Goal: Check status: Verify the current state of an ongoing process or item

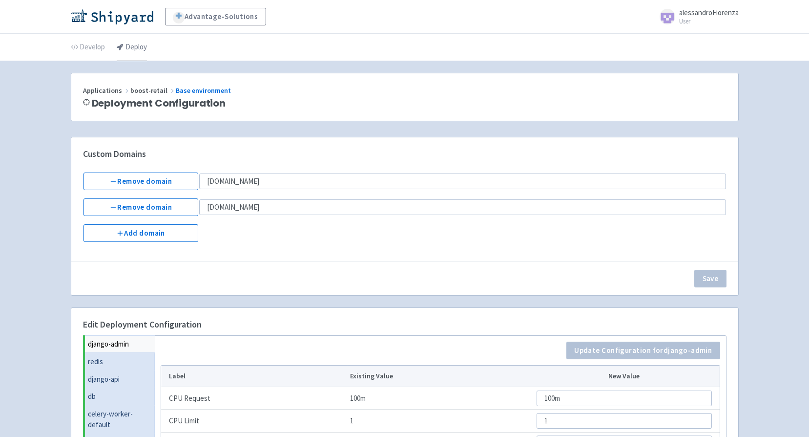
click at [127, 53] on link "Deploy" at bounding box center [132, 47] width 30 height 27
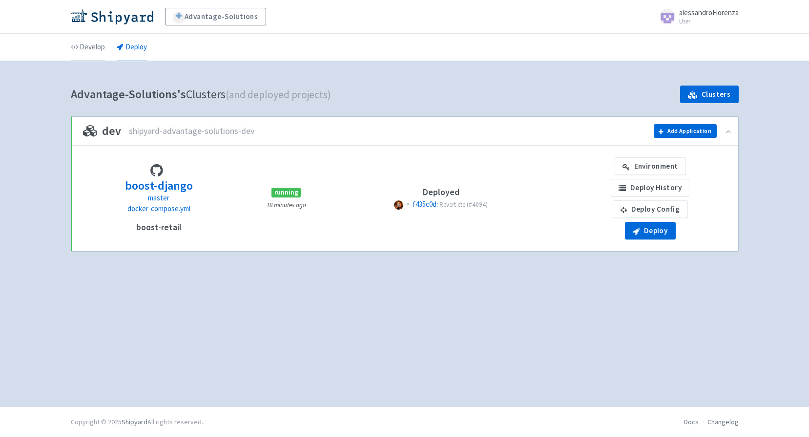
click at [84, 37] on link "Develop" at bounding box center [88, 47] width 34 height 27
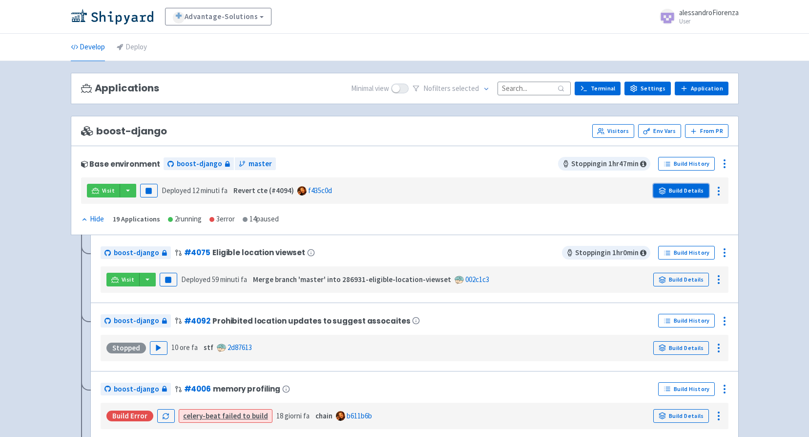
click at [679, 192] on link "Build Details" at bounding box center [682, 191] width 56 height 14
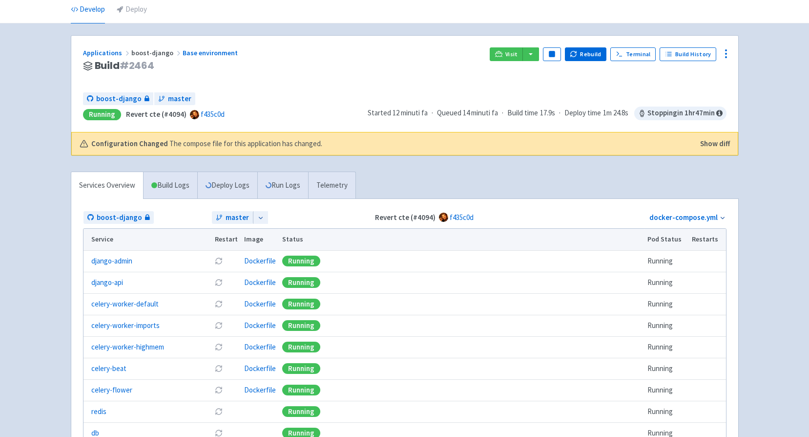
scroll to position [144, 0]
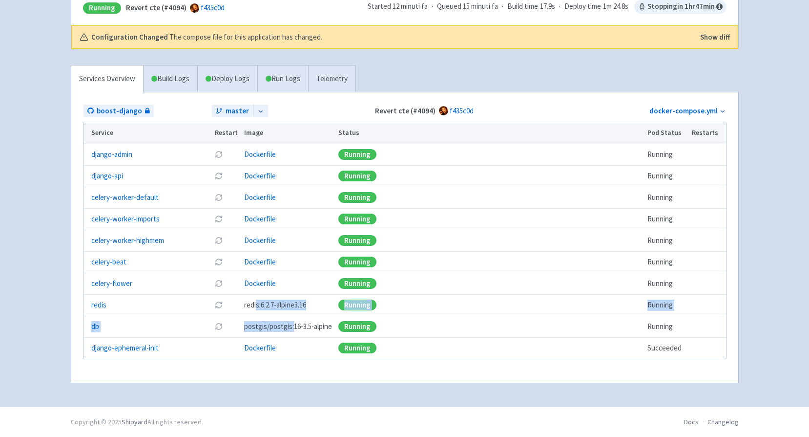
drag, startPoint x: 292, startPoint y: 326, endPoint x: 253, endPoint y: 305, distance: 43.9
click at [253, 305] on tbody "django-admin Restart pod Dockerfile Running Running django-api Restart pod Dock…" at bounding box center [405, 251] width 643 height 215
drag, startPoint x: 253, startPoint y: 305, endPoint x: 259, endPoint y: 331, distance: 27.0
click at [259, 331] on span "postgis/postgis:16-3.5-alpine" at bounding box center [288, 326] width 88 height 11
click at [145, 348] on link "django-ephemeral-init" at bounding box center [124, 347] width 67 height 11
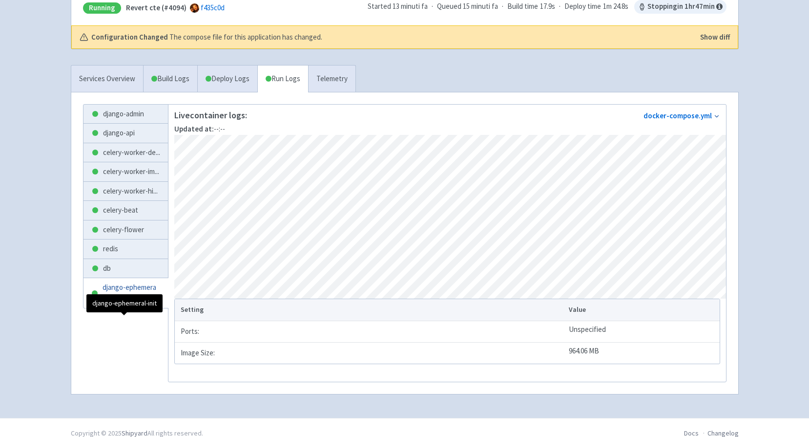
click at [119, 304] on span "django-ephemeral ..." at bounding box center [132, 293] width 58 height 22
click at [183, 76] on link "Build Logs" at bounding box center [171, 78] width 54 height 27
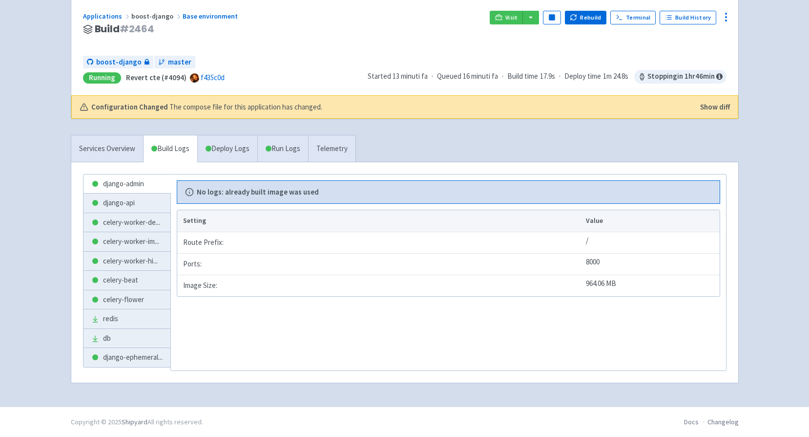
scroll to position [74, 0]
click at [113, 359] on span "django-ephemeral ..." at bounding box center [133, 357] width 60 height 11
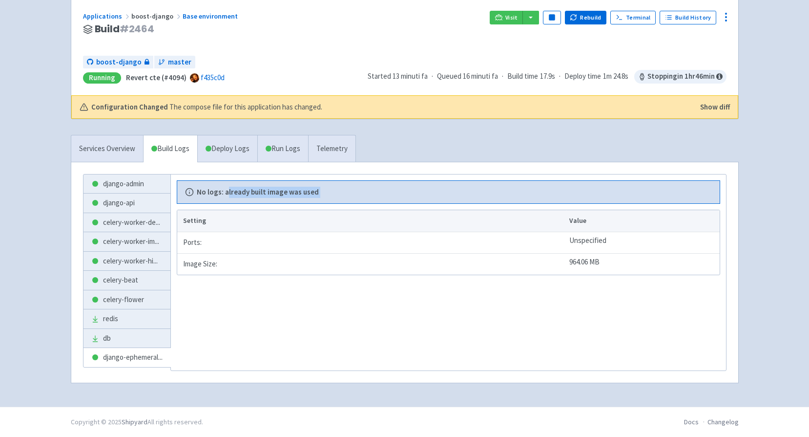
drag, startPoint x: 229, startPoint y: 190, endPoint x: 317, endPoint y: 190, distance: 87.9
click at [317, 190] on span "No logs: already built image was used" at bounding box center [252, 192] width 135 height 11
drag, startPoint x: 317, startPoint y: 190, endPoint x: 343, endPoint y: 321, distance: 134.1
click at [343, 321] on div "No logs: already built image was used Setting Value Route Prefix: / Ports: 8000…" at bounding box center [448, 272] width 556 height 197
click at [232, 151] on link "Deploy Logs" at bounding box center [227, 148] width 60 height 27
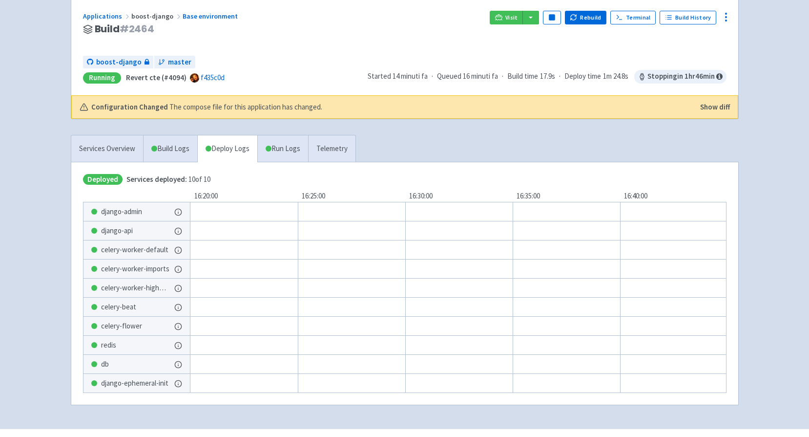
click at [110, 384] on span "django-ephemeral-init" at bounding box center [134, 383] width 67 height 11
click at [291, 152] on link "Run Logs" at bounding box center [282, 148] width 51 height 27
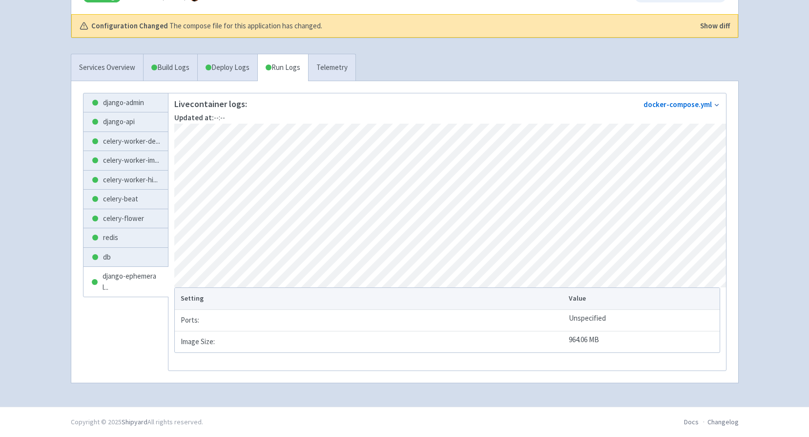
scroll to position [159, 0]
click at [109, 293] on span "django-ephemeral ..." at bounding box center [132, 282] width 58 height 22
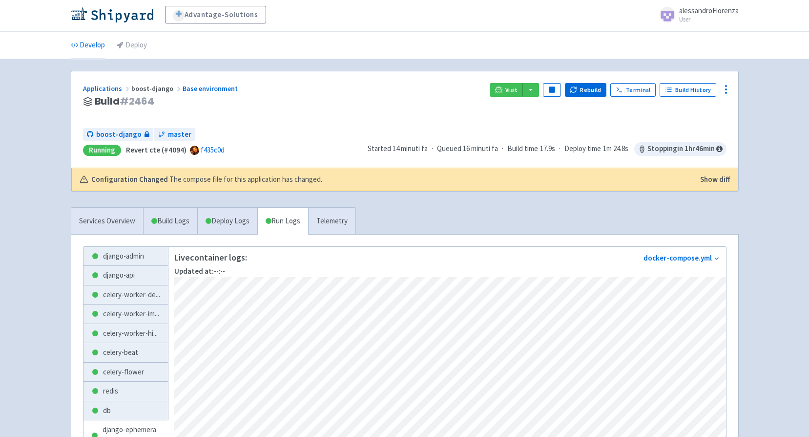
scroll to position [0, 0]
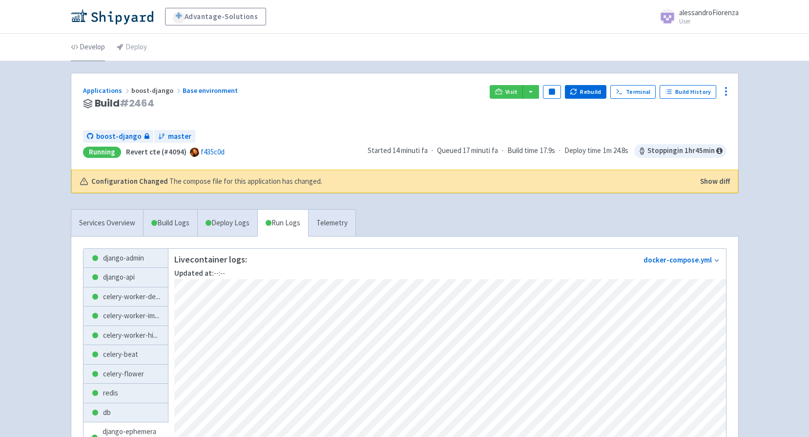
click at [94, 46] on link "Develop" at bounding box center [88, 47] width 34 height 27
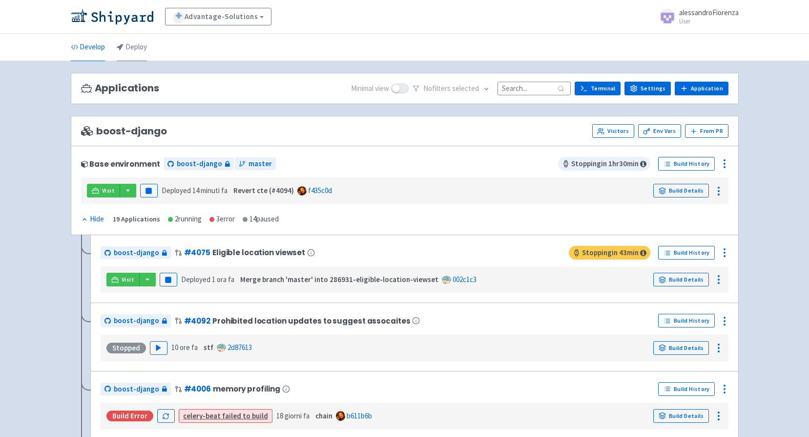
click at [137, 43] on link "Deploy" at bounding box center [132, 47] width 30 height 27
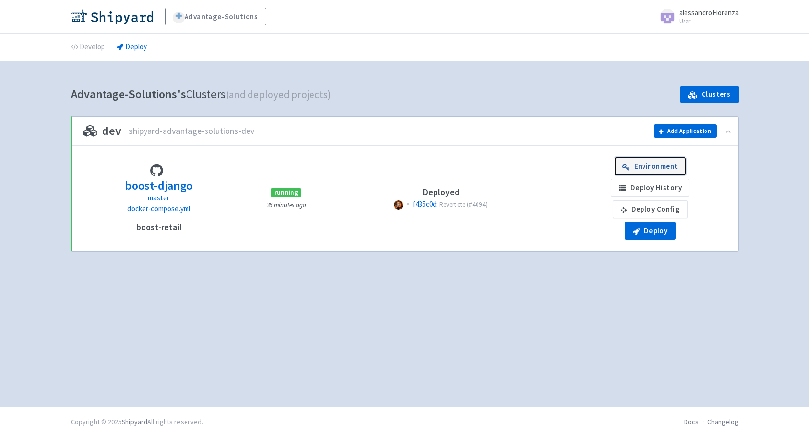
click at [649, 168] on link "Environment" at bounding box center [650, 166] width 71 height 18
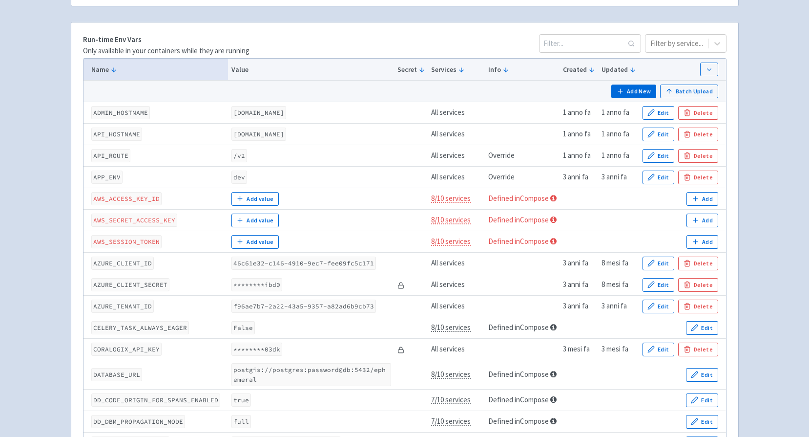
scroll to position [147, 0]
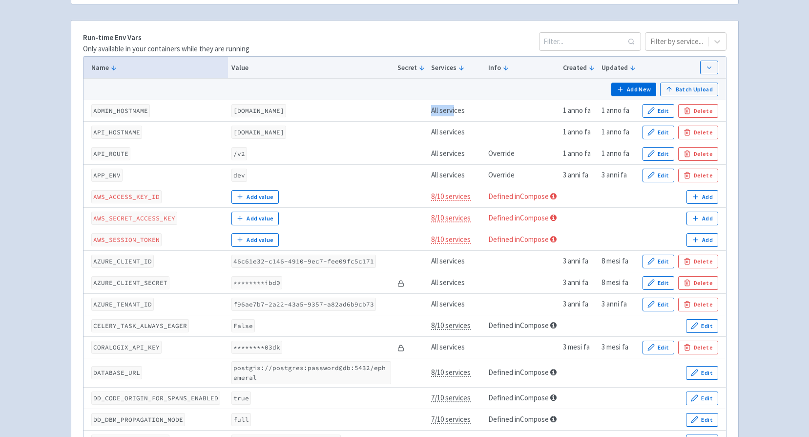
drag, startPoint x: 436, startPoint y: 110, endPoint x: 460, endPoint y: 113, distance: 24.2
click at [460, 113] on td "All services" at bounding box center [456, 110] width 57 height 21
drag, startPoint x: 460, startPoint y: 113, endPoint x: 463, endPoint y: 139, distance: 26.1
click at [463, 139] on td "All services" at bounding box center [456, 132] width 57 height 21
